Goal: Navigation & Orientation: Find specific page/section

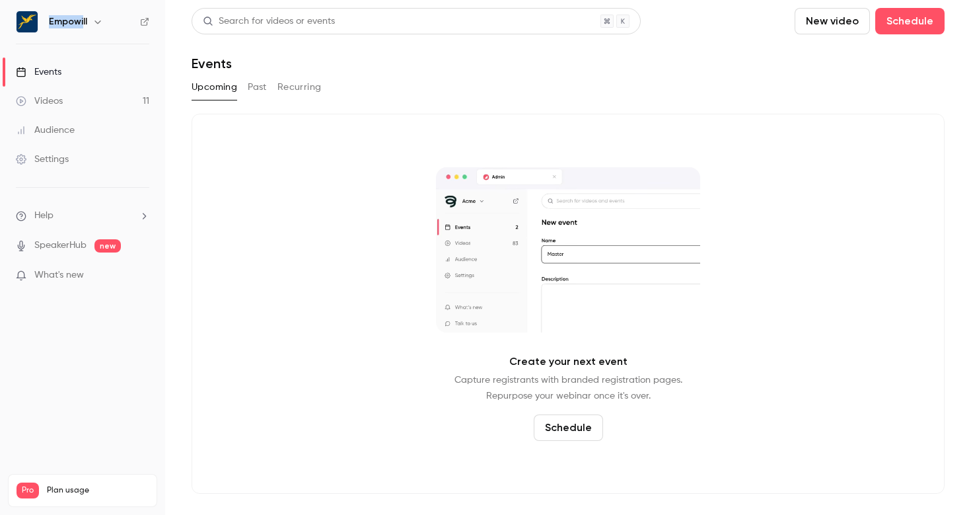
click at [81, 15] on h6 "Empowill" at bounding box center [68, 21] width 38 height 13
click at [92, 18] on icon "button" at bounding box center [97, 22] width 11 height 11
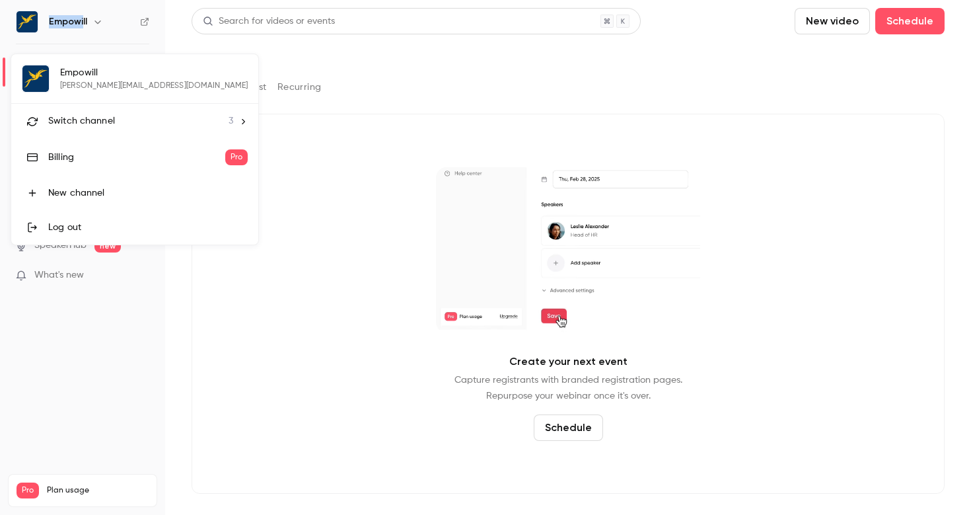
click at [111, 112] on li "Switch channel 3" at bounding box center [134, 121] width 247 height 35
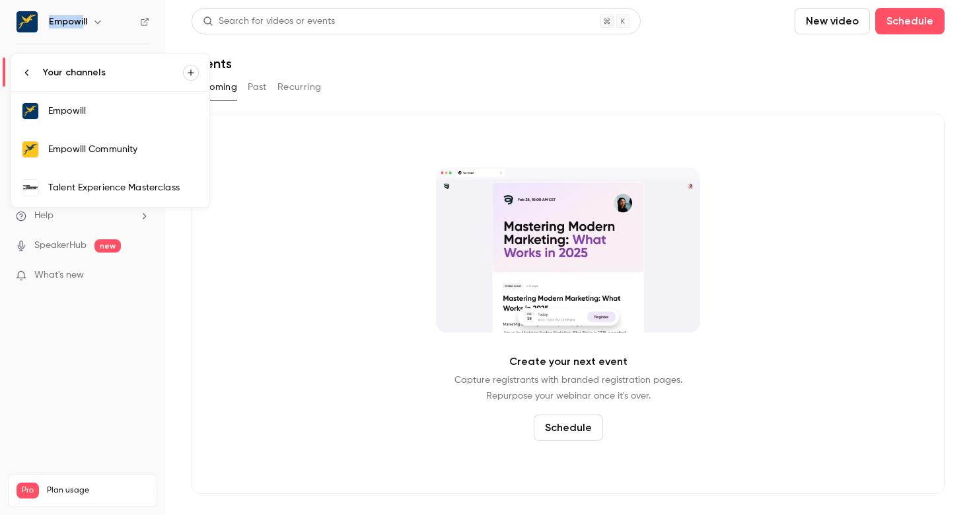
click at [143, 161] on link "Empowill Community" at bounding box center [110, 149] width 198 height 38
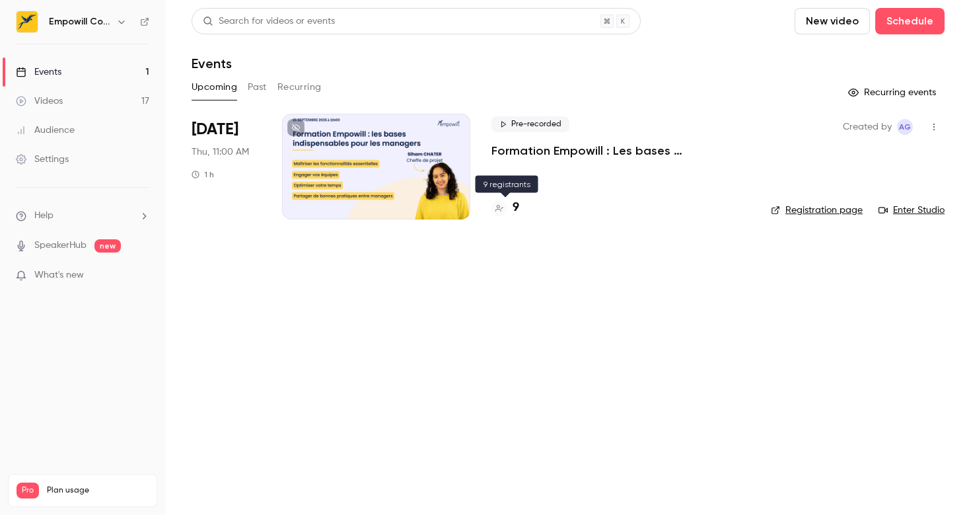
click at [513, 211] on h4 "9" at bounding box center [516, 208] width 7 height 18
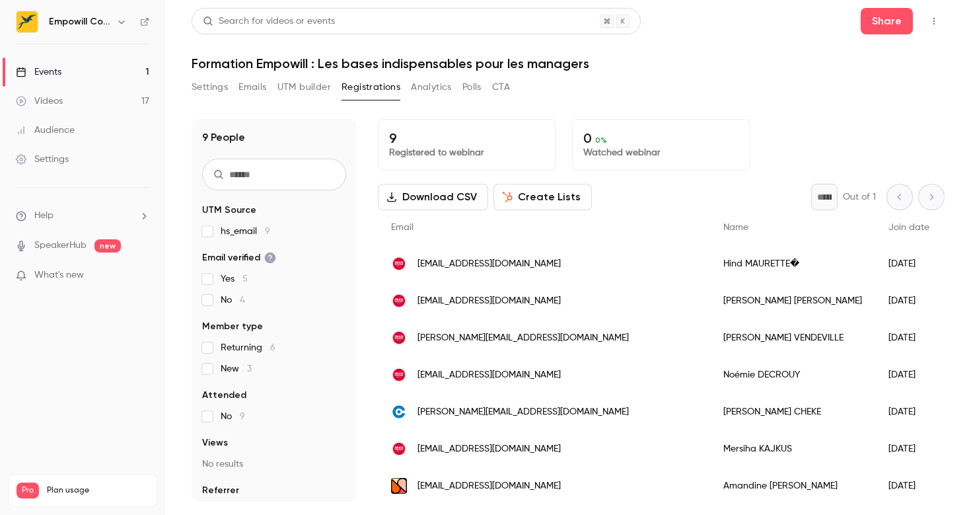
scroll to position [77, 0]
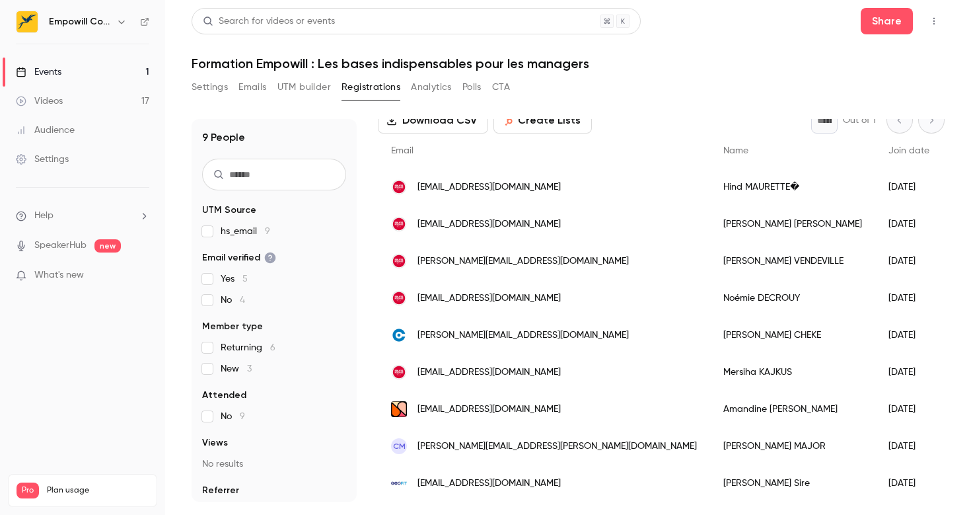
click at [69, 65] on link "Events 1" at bounding box center [82, 71] width 165 height 29
